Goal: Task Accomplishment & Management: Manage account settings

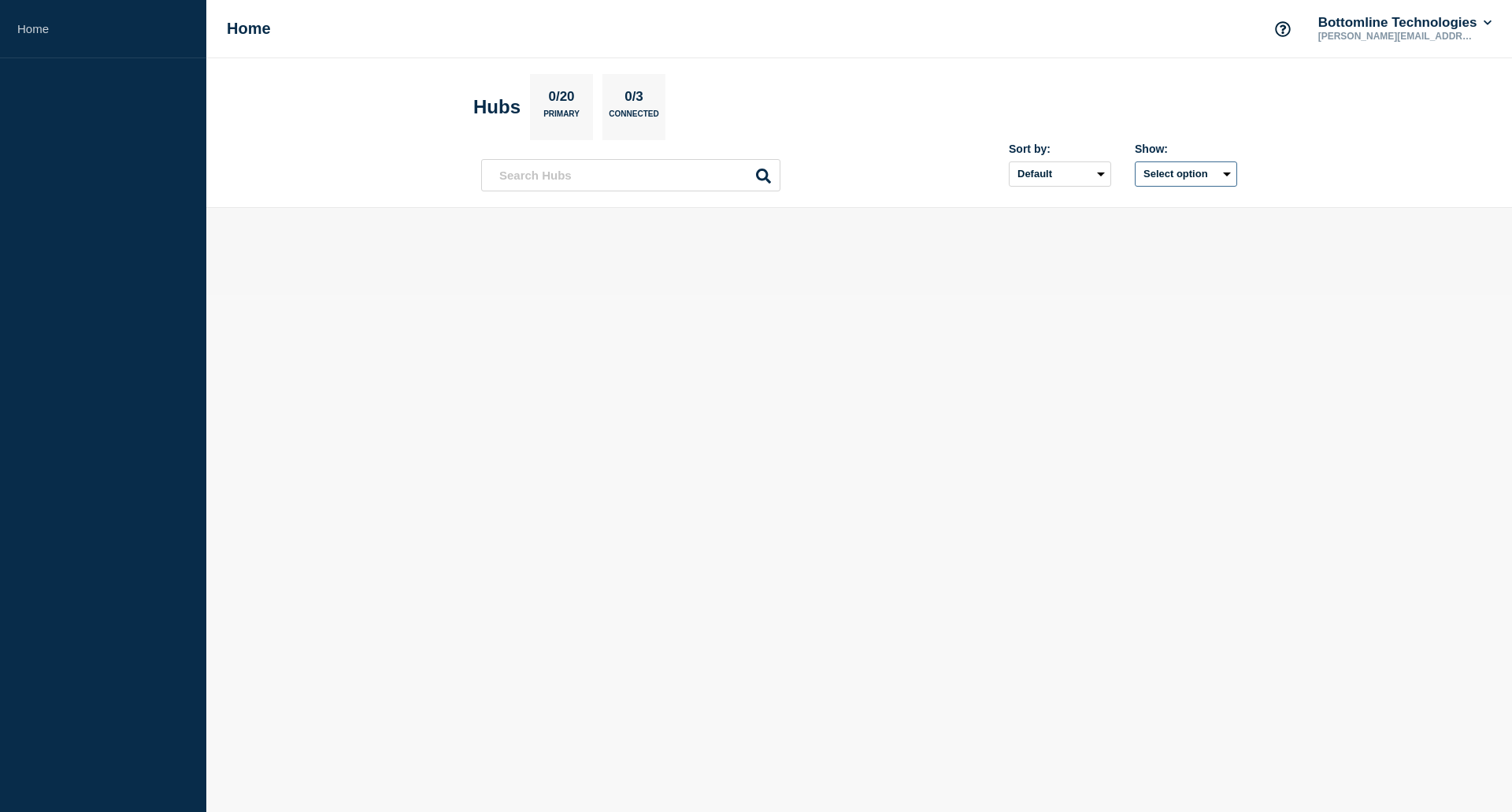
click at [1208, 168] on button "Select option" at bounding box center [1186, 174] width 103 height 25
click at [678, 394] on body "Home Home Bottomline Technologies [PERSON_NAME][EMAIL_ADDRESS][PERSON_NAME][DOM…" at bounding box center [756, 406] width 1512 height 812
click at [1208, 157] on div "Show: Select option" at bounding box center [1186, 165] width 103 height 44
click at [1208, 167] on button "Select option" at bounding box center [1186, 174] width 103 height 25
click at [1151, 233] on span "Open incidents Hubs" at bounding box center [1180, 234] width 87 height 24
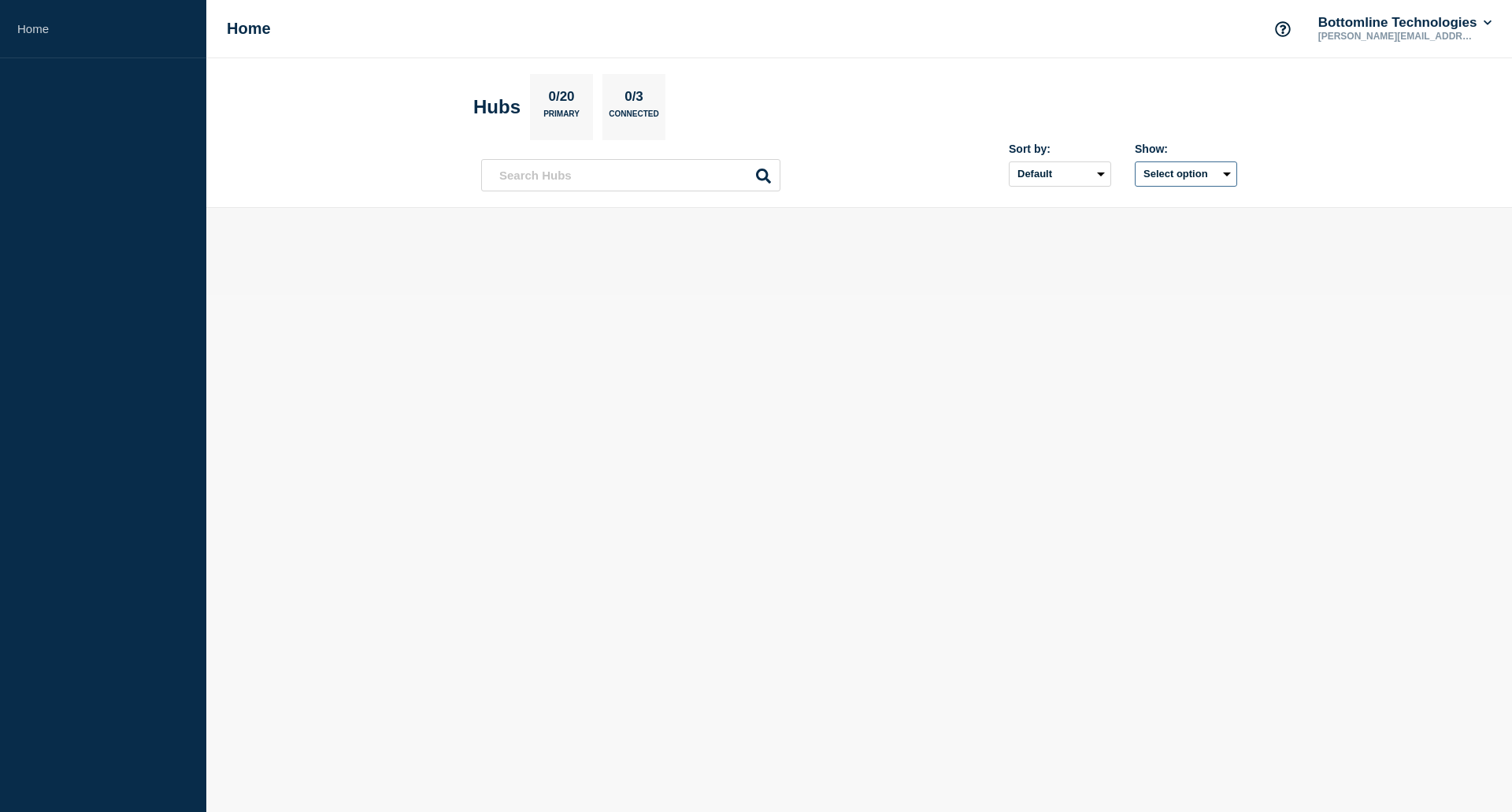
click at [1191, 181] on button "Select option" at bounding box center [1186, 174] width 103 height 25
click at [1130, 229] on div at bounding box center [1124, 234] width 16 height 24
click at [1184, 174] on button "Select option" at bounding box center [1186, 174] width 103 height 25
click at [1125, 229] on input "openIncidentsHubs checkbox" at bounding box center [1124, 230] width 10 height 10
click at [1185, 164] on button "Selected" at bounding box center [1186, 174] width 103 height 25
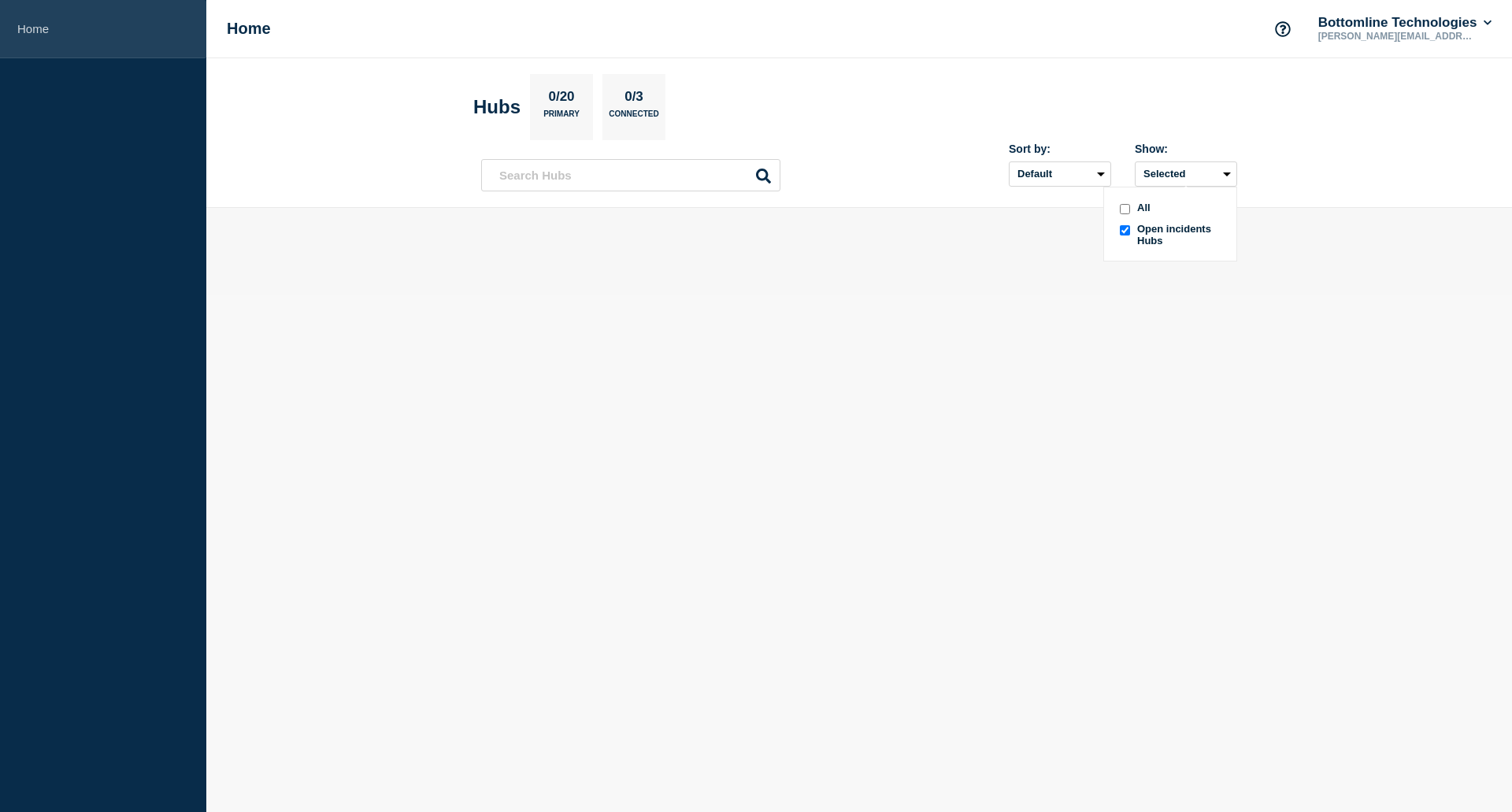
click at [21, 25] on link "Home" at bounding box center [103, 29] width 207 height 58
drag, startPoint x: 1365, startPoint y: 31, endPoint x: 1363, endPoint y: 21, distance: 10.2
click at [1365, 30] on p "[PERSON_NAME][EMAIL_ADDRESS][PERSON_NAME][DOMAIN_NAME]" at bounding box center [1397, 36] width 164 height 11
click at [1485, 23] on icon at bounding box center [1487, 23] width 8 height 5
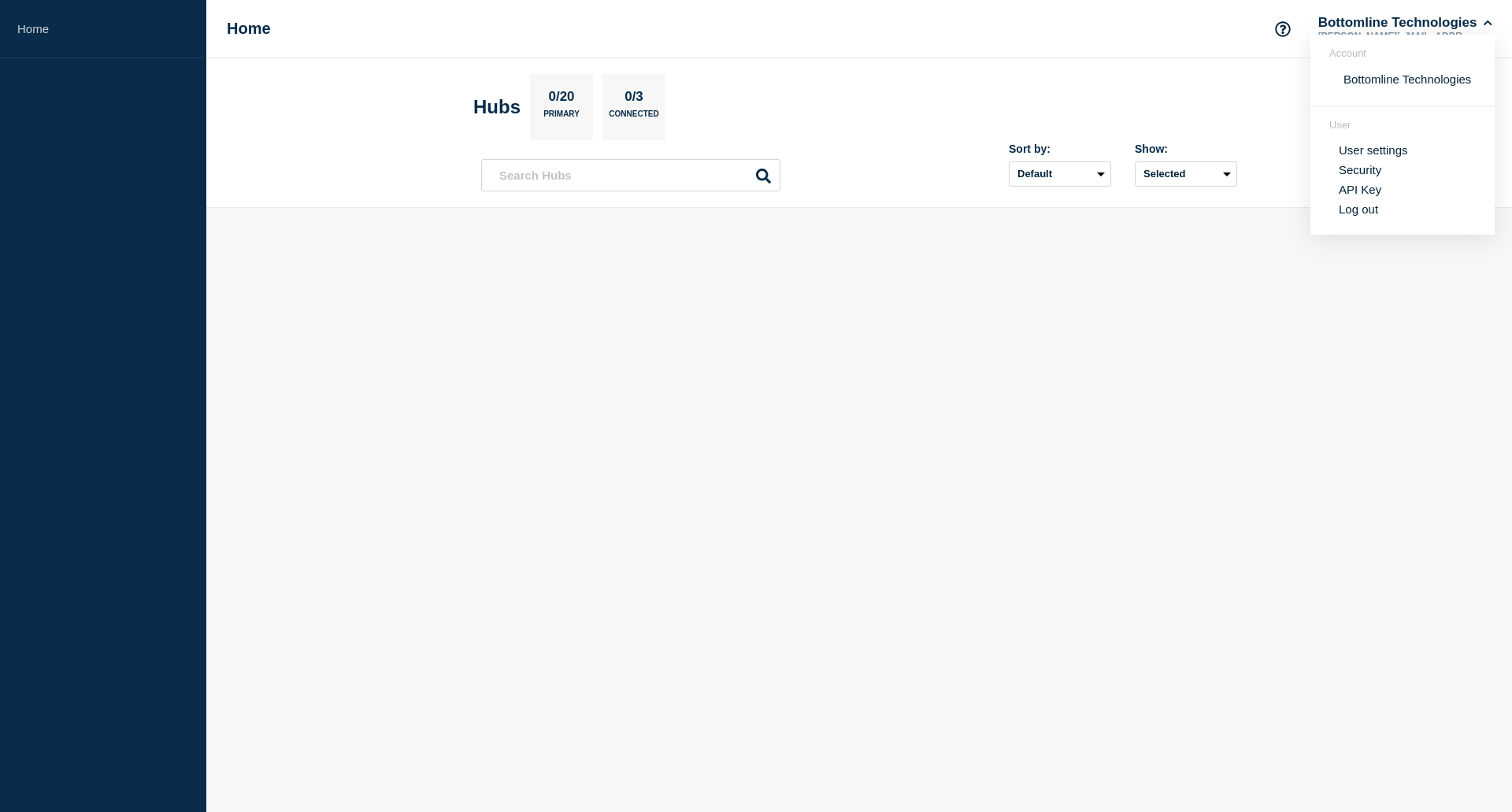
click at [1401, 149] on link "User settings" at bounding box center [1373, 150] width 70 height 13
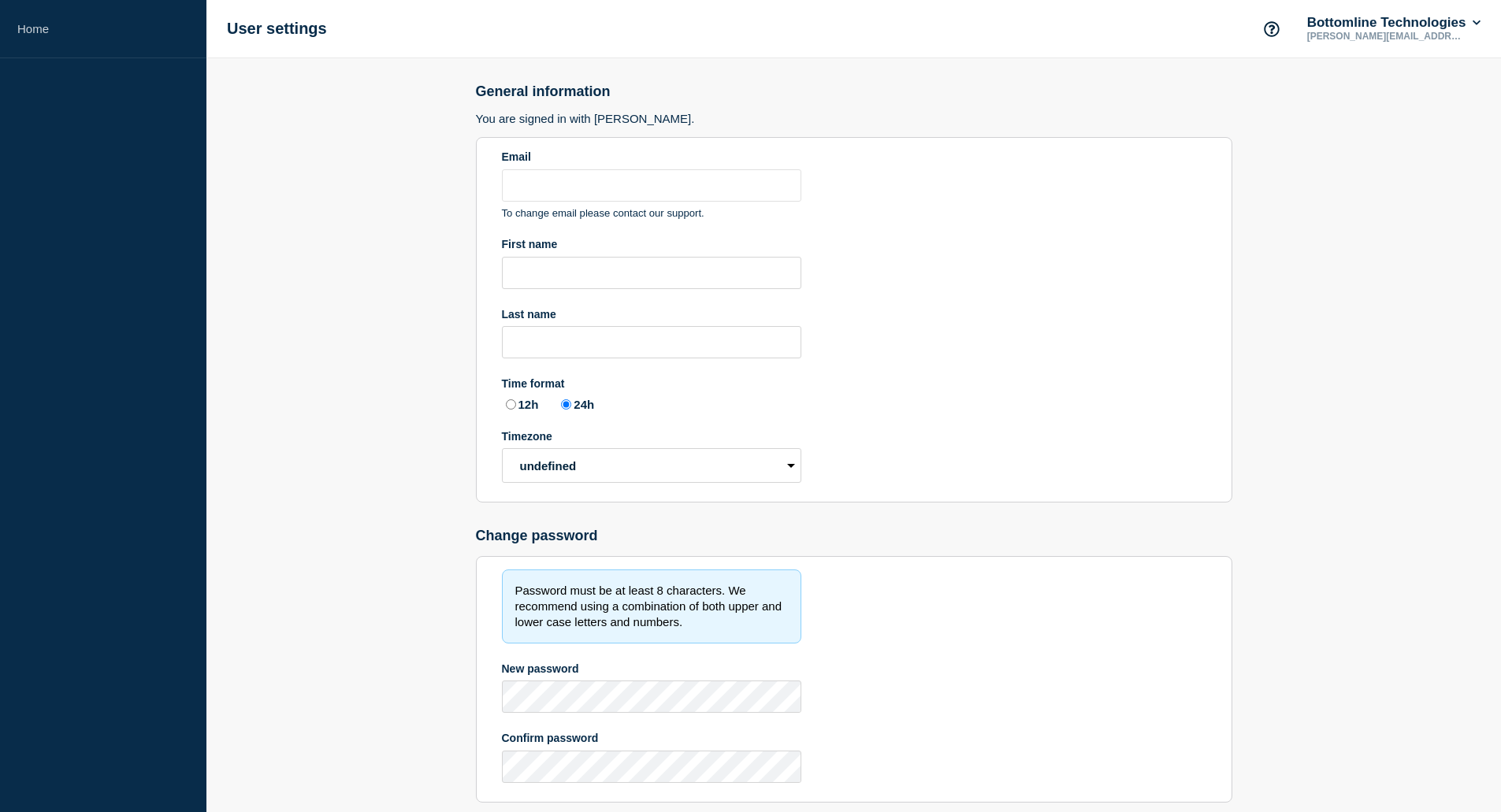
type input "[PERSON_NAME][EMAIL_ADDRESS][PERSON_NAME][DOMAIN_NAME]"
radio input "true"
select select "hub"
click at [1475, 23] on icon at bounding box center [1476, 23] width 8 height 5
click at [1361, 170] on link "Security" at bounding box center [1349, 169] width 43 height 13
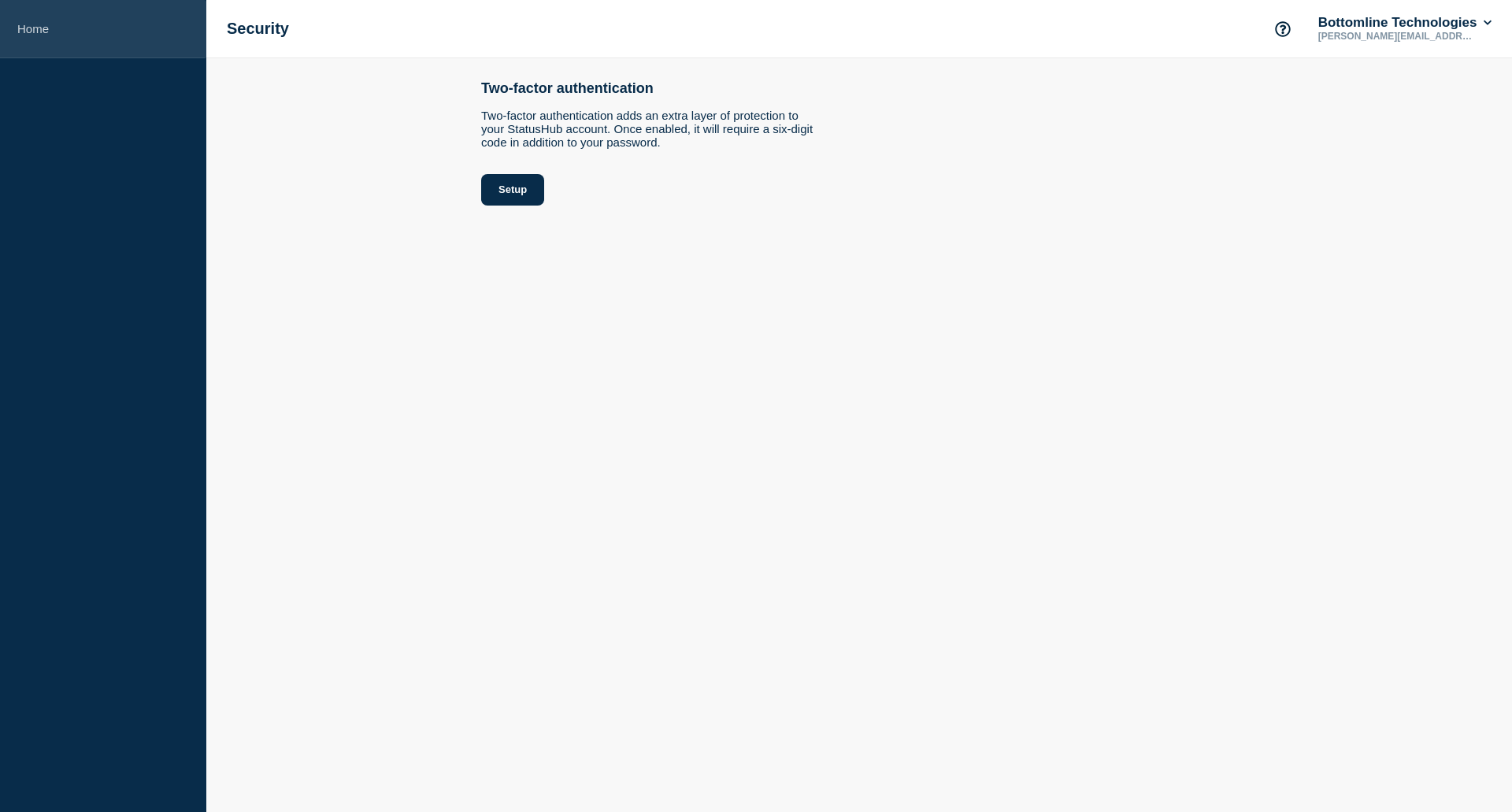
click at [34, 42] on link "Home" at bounding box center [103, 29] width 207 height 58
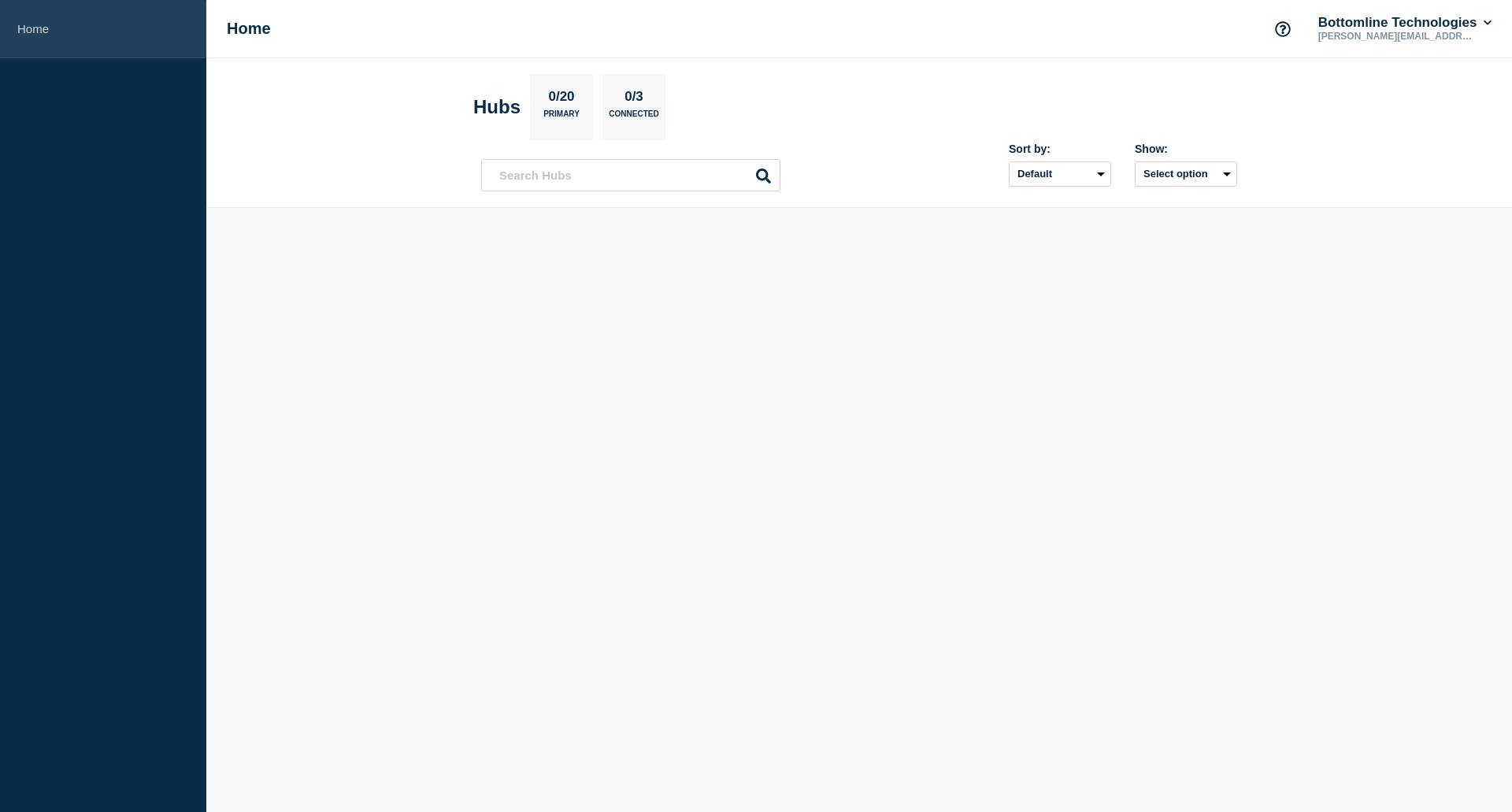
click at [36, 31] on link "Home" at bounding box center [103, 29] width 207 height 58
click at [573, 114] on p "Primary" at bounding box center [562, 117] width 36 height 16
click at [663, 103] on div "0/3 Connected" at bounding box center [634, 107] width 63 height 66
click at [1405, 30] on p "[PERSON_NAME][EMAIL_ADDRESS][PERSON_NAME][DOMAIN_NAME]" at bounding box center [1397, 36] width 164 height 11
click at [1277, 34] on icon "Support" at bounding box center [1283, 29] width 15 height 15
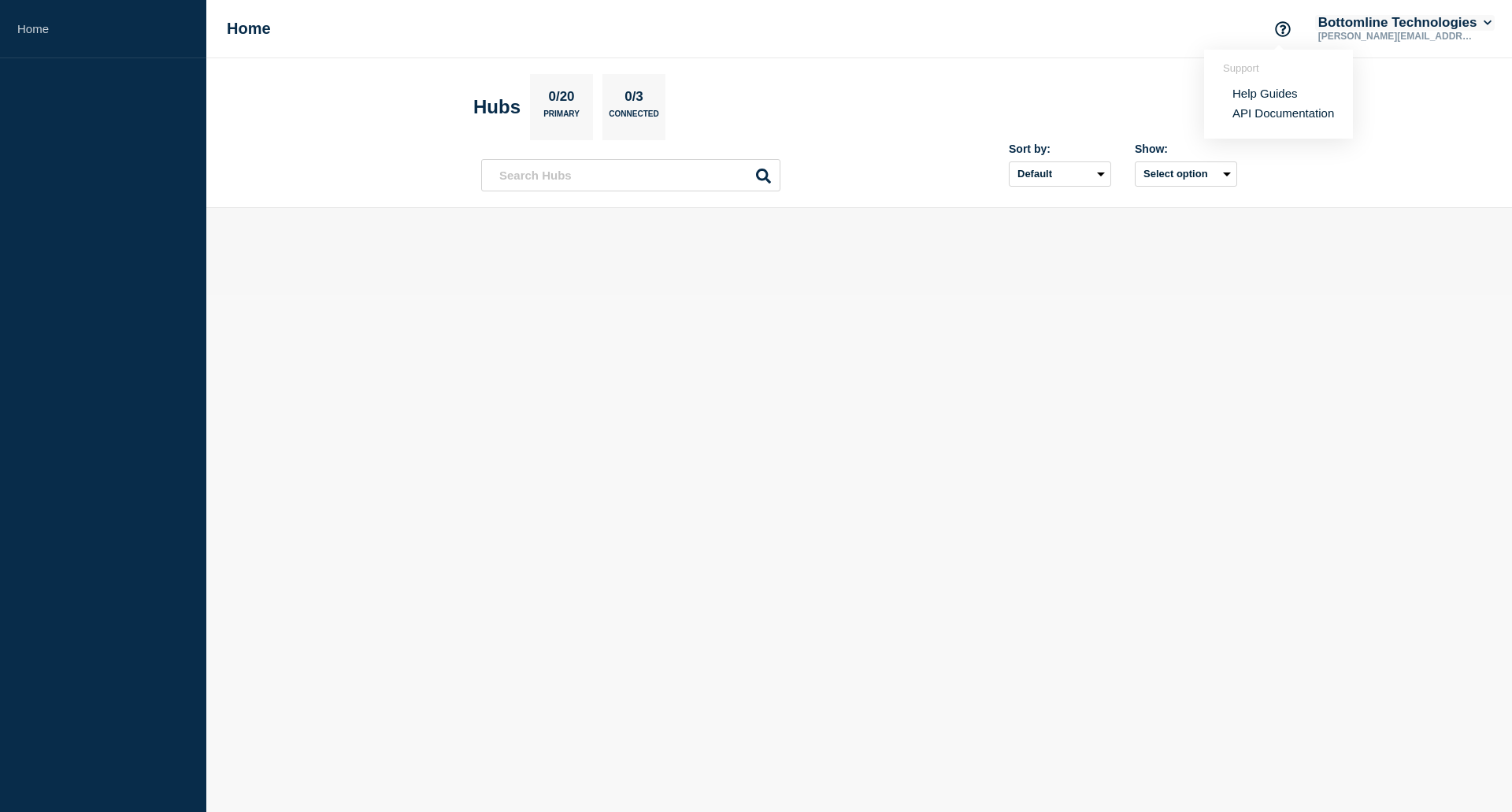
click at [1455, 28] on button "Bottomline Technologies" at bounding box center [1404, 23] width 180 height 16
